Goal: Information Seeking & Learning: Learn about a topic

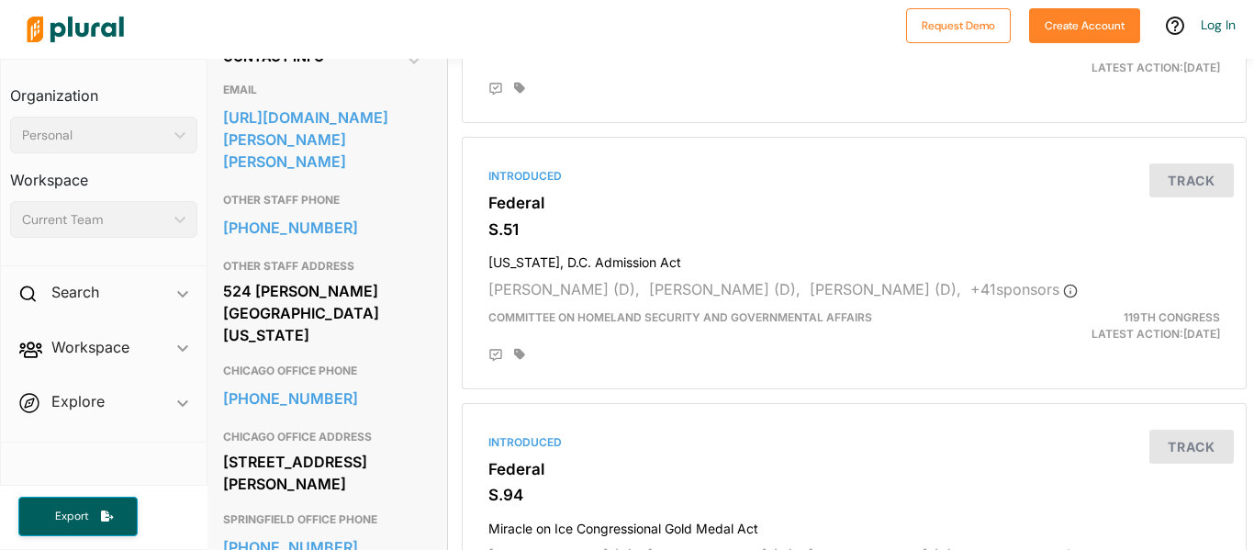
scroll to position [610, 7]
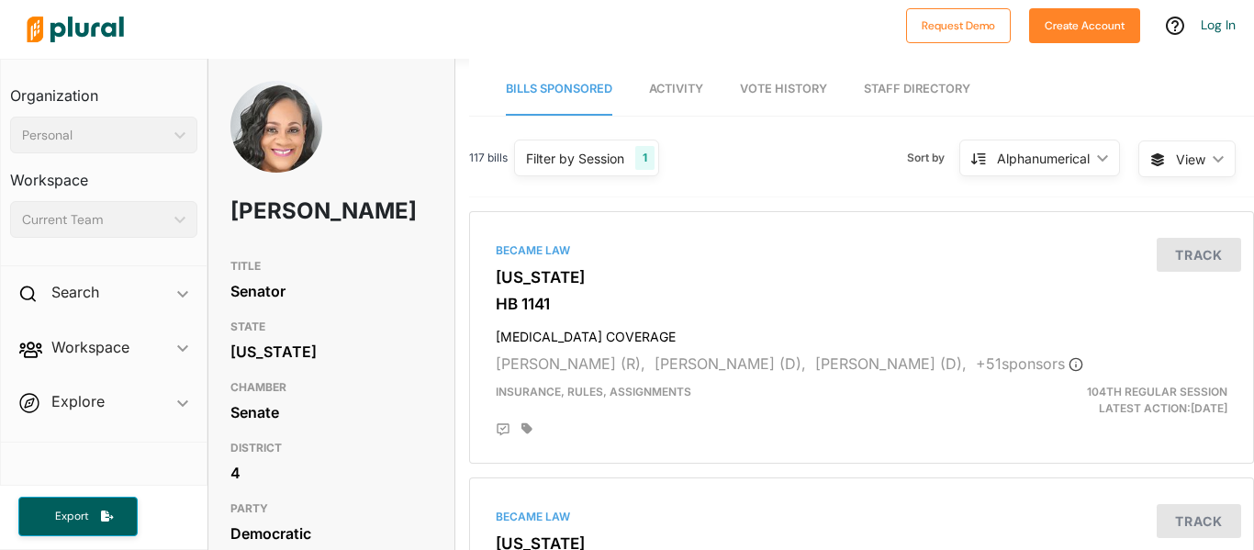
click at [580, 24] on div at bounding box center [457, 29] width 879 height 64
